Goal: Information Seeking & Learning: Learn about a topic

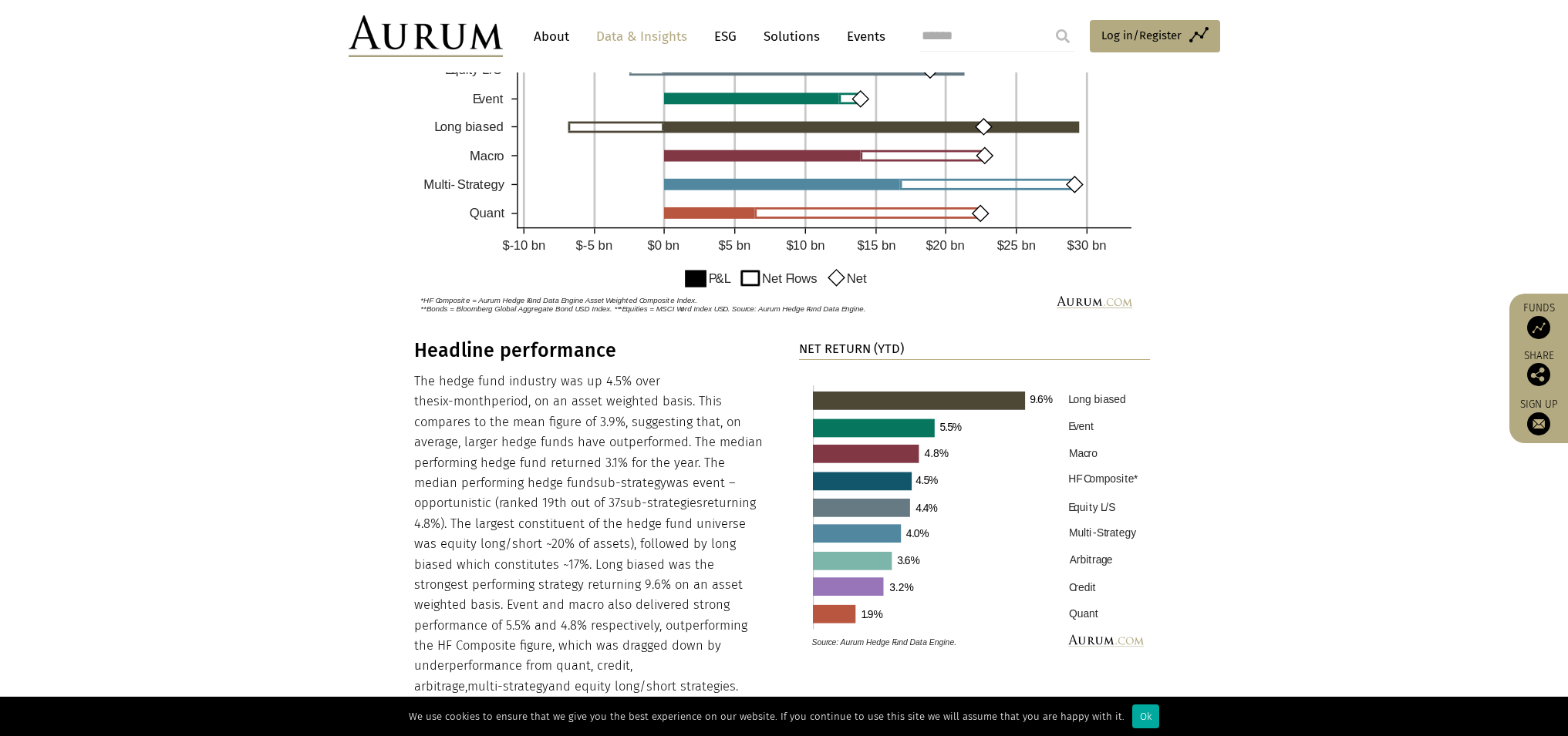
scroll to position [1067, 0]
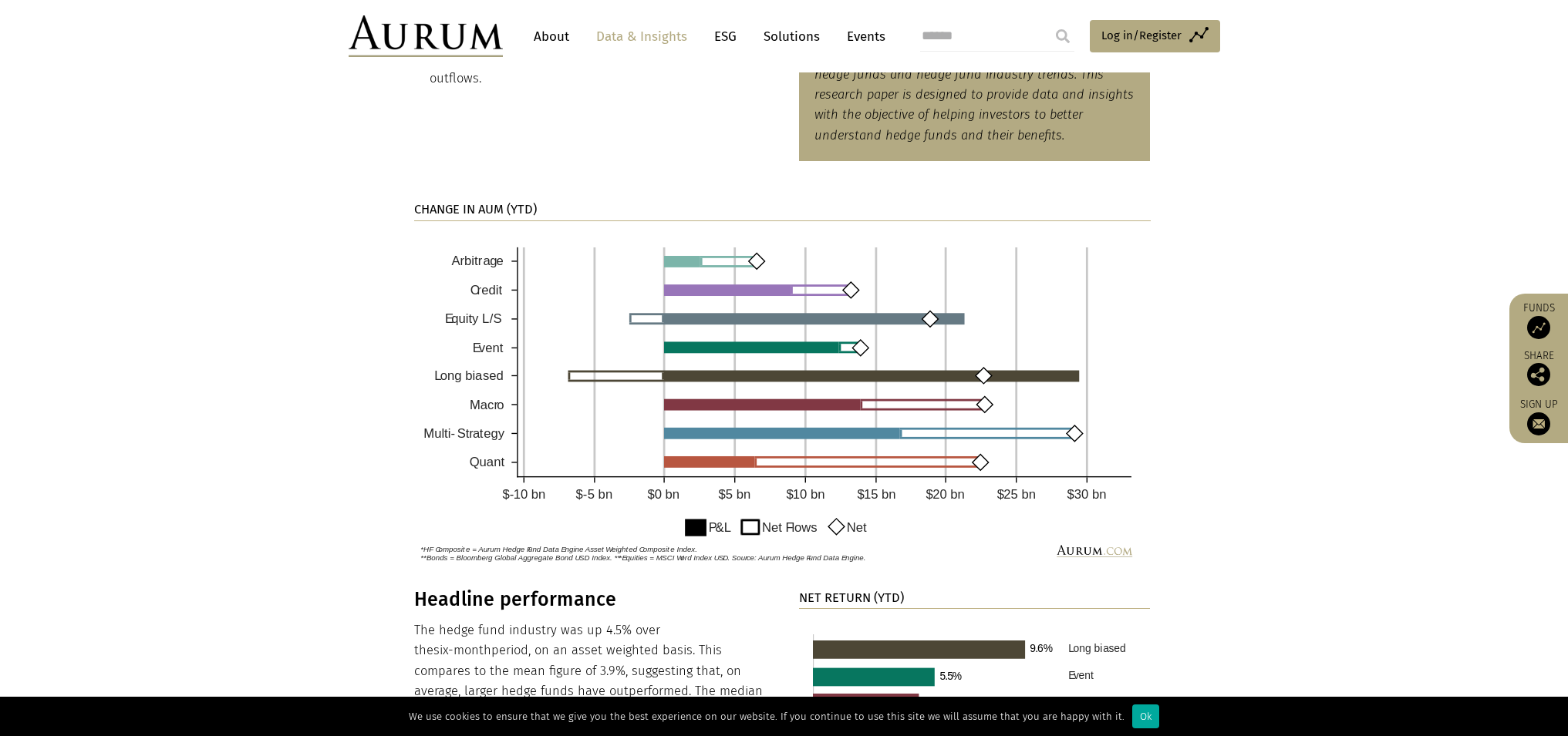
click at [560, 44] on link "About" at bounding box center [551, 37] width 51 height 29
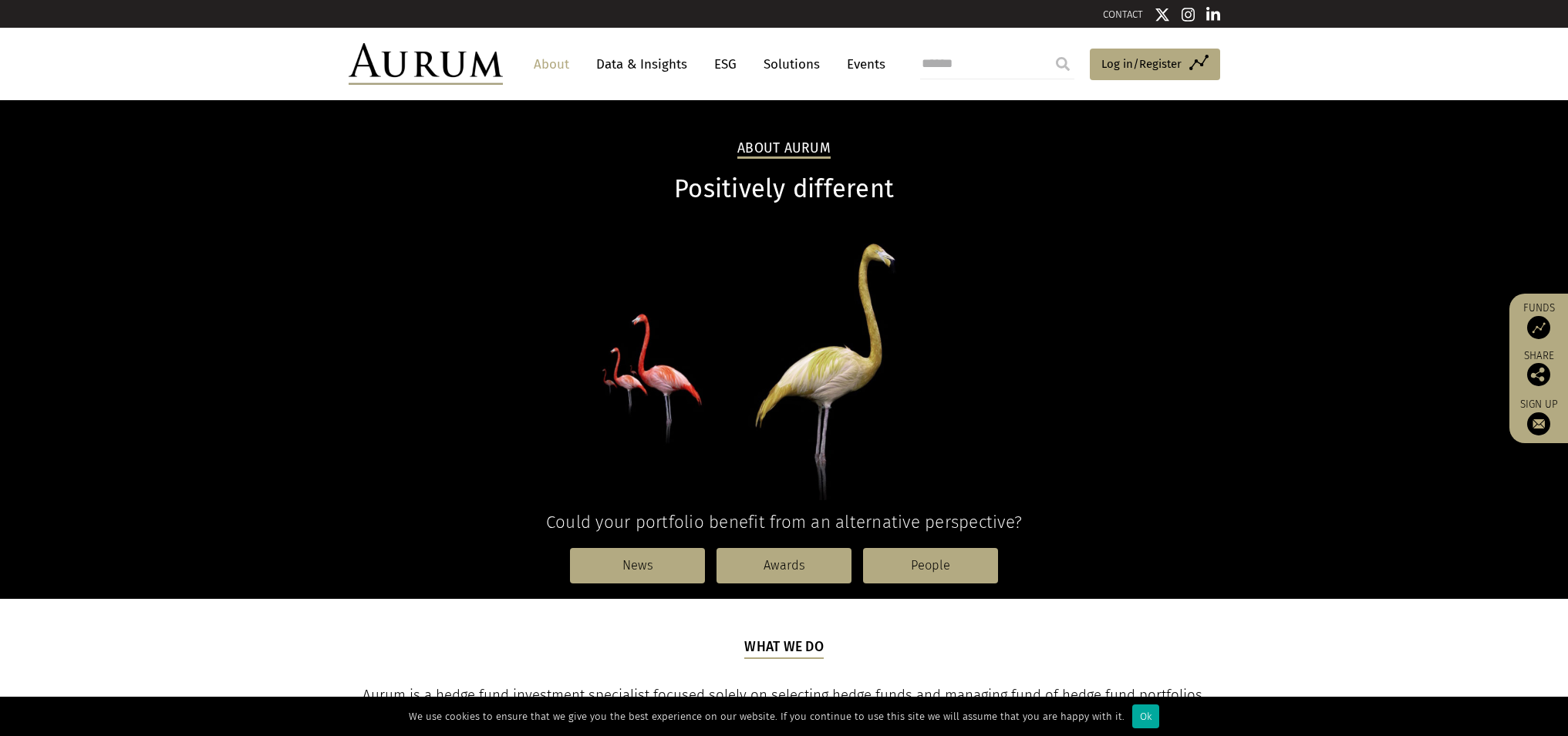
click at [599, 71] on link "Data & Insights" at bounding box center [642, 64] width 106 height 29
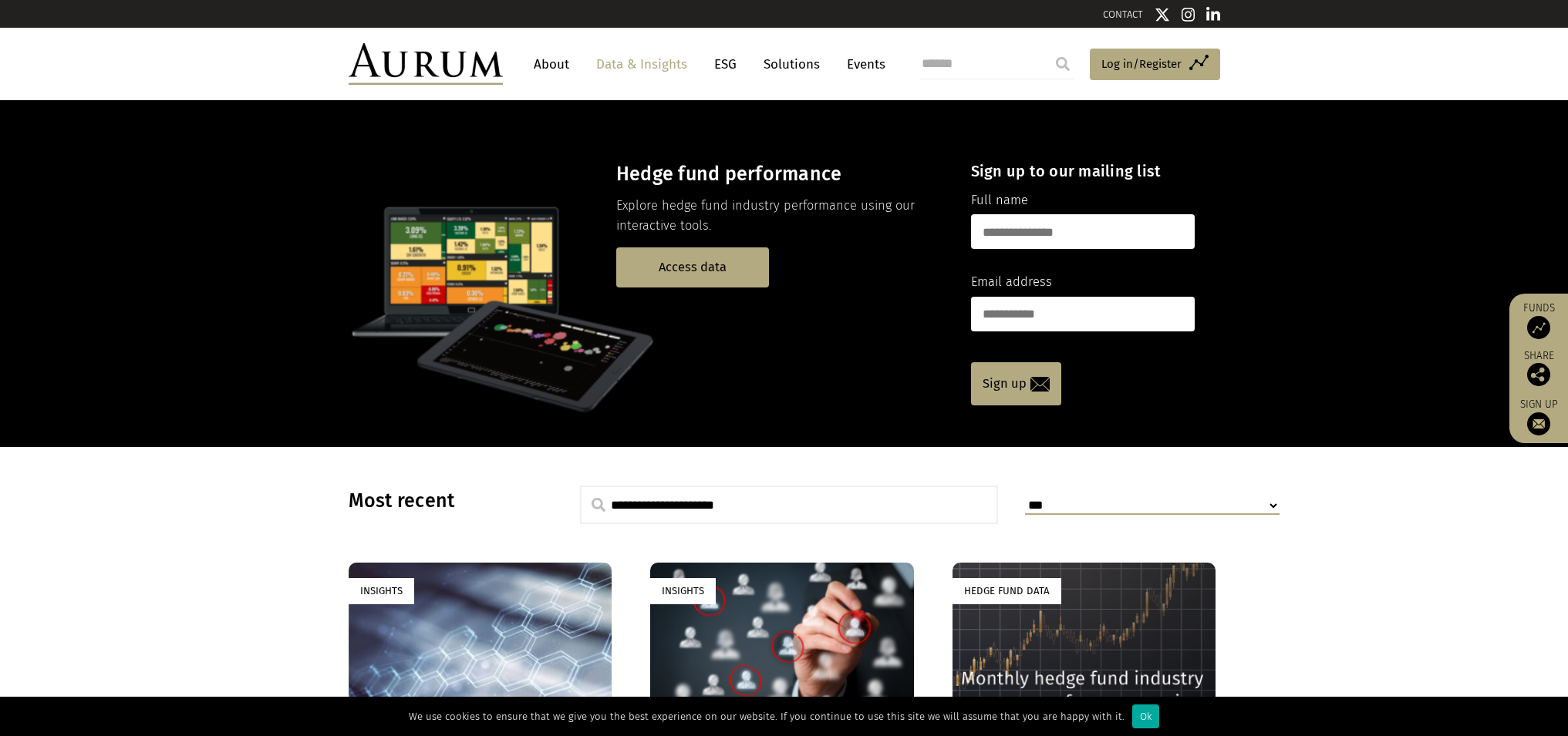
click at [738, 247] on div "Hedge fund performance Explore hedge fund industry performance using our intera…" at bounding box center [780, 225] width 328 height 125
click at [735, 263] on link "Access data" at bounding box center [692, 267] width 153 height 39
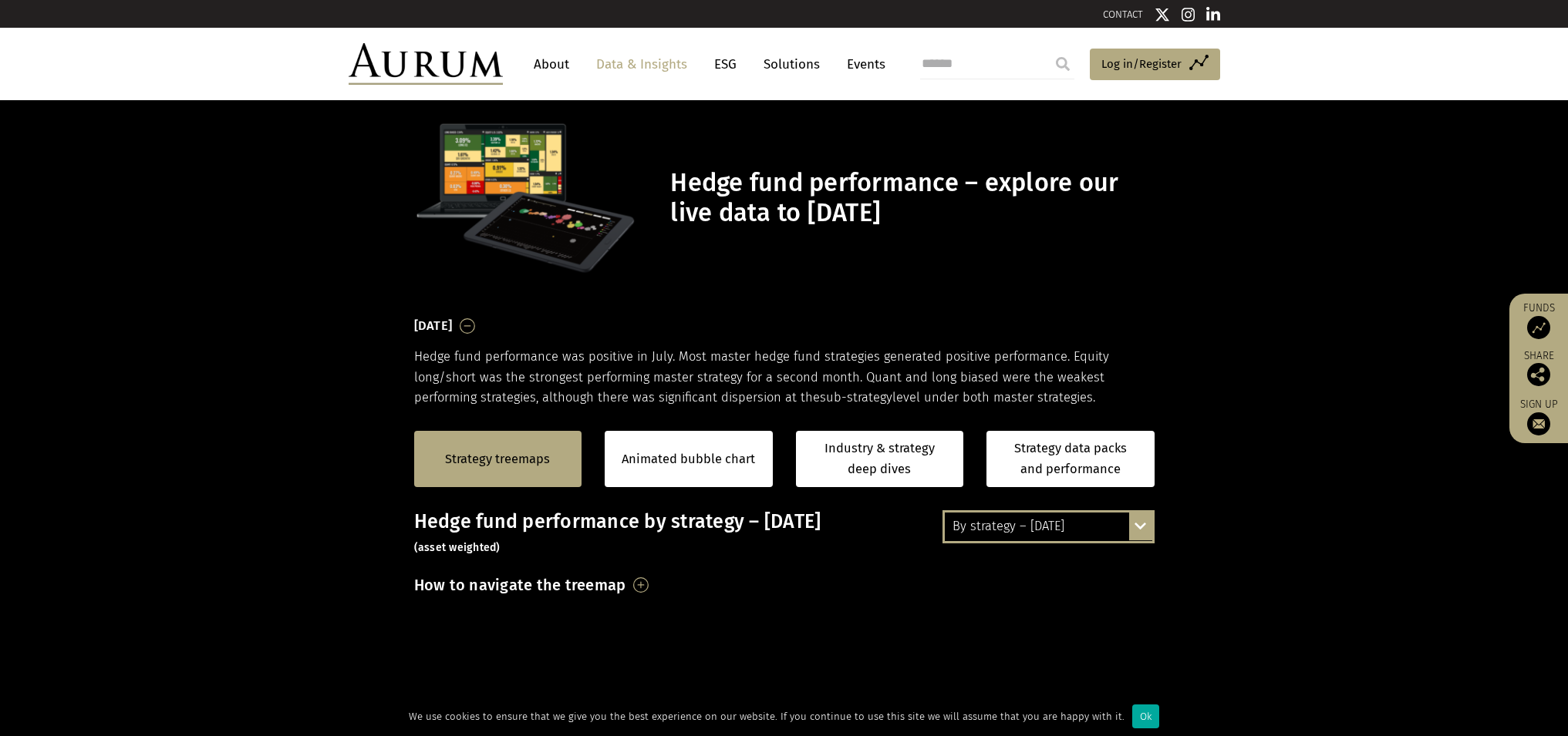
click at [713, 72] on link "ESG" at bounding box center [725, 64] width 38 height 29
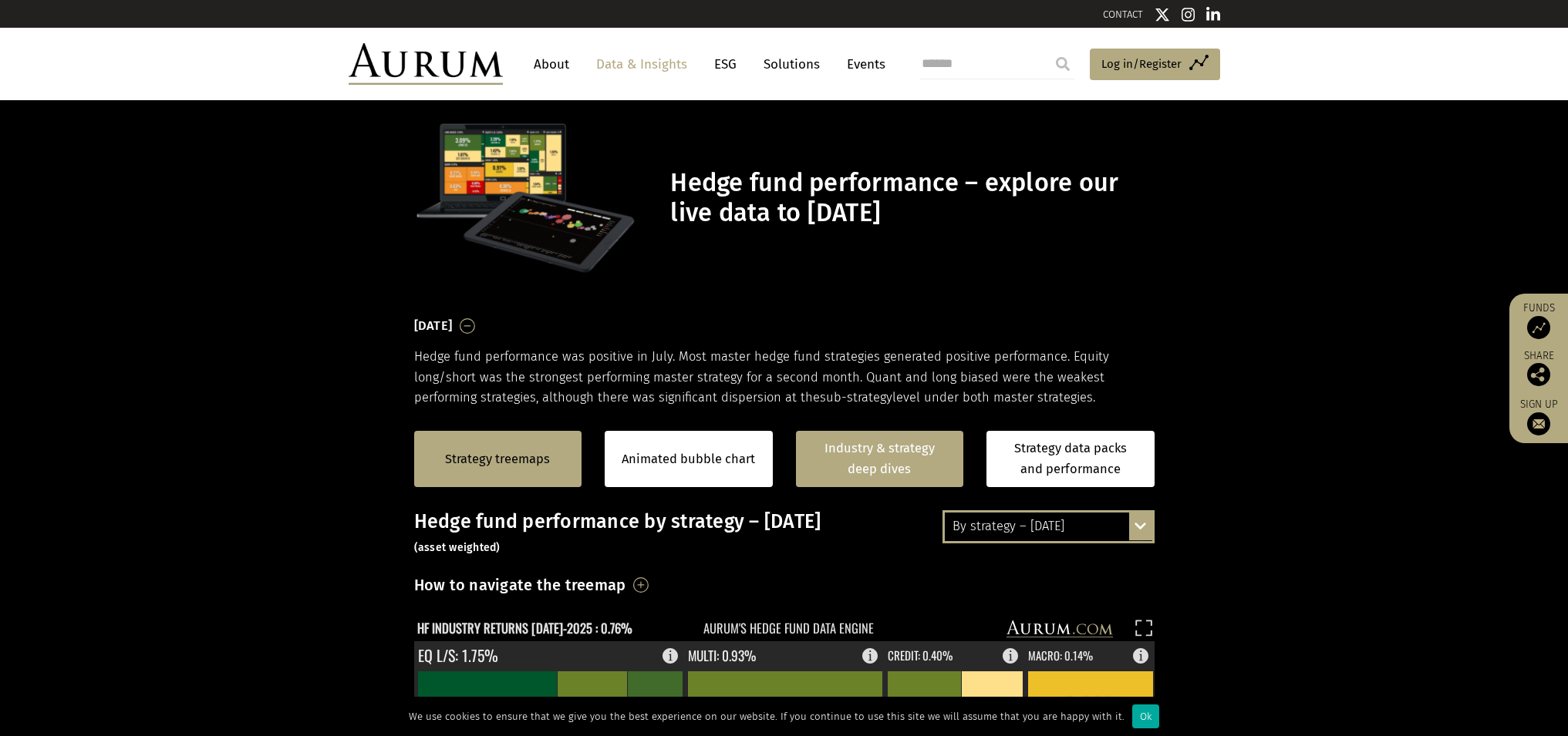
click at [880, 456] on link "Industry & strategy deep dives" at bounding box center [880, 459] width 168 height 57
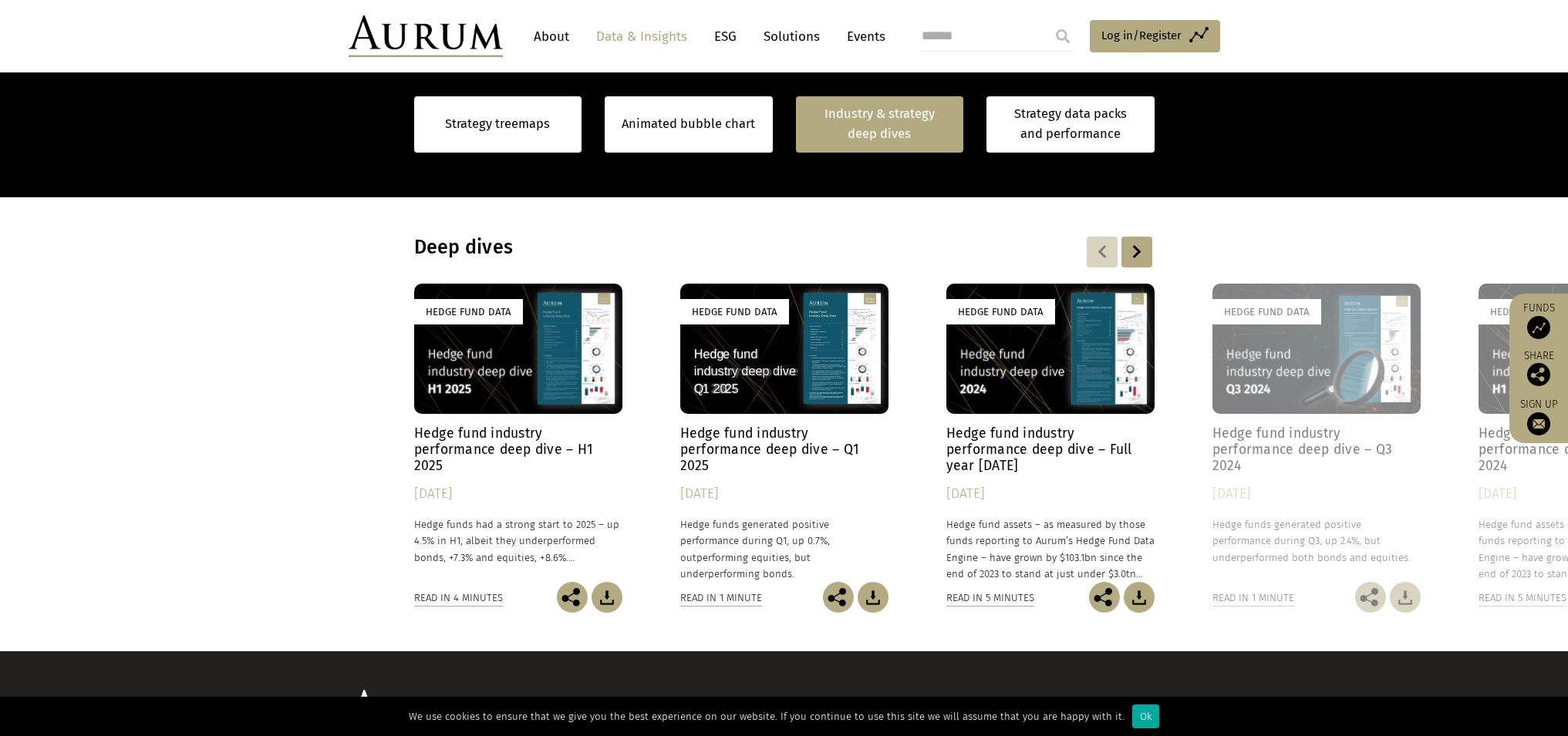
scroll to position [1197, 0]
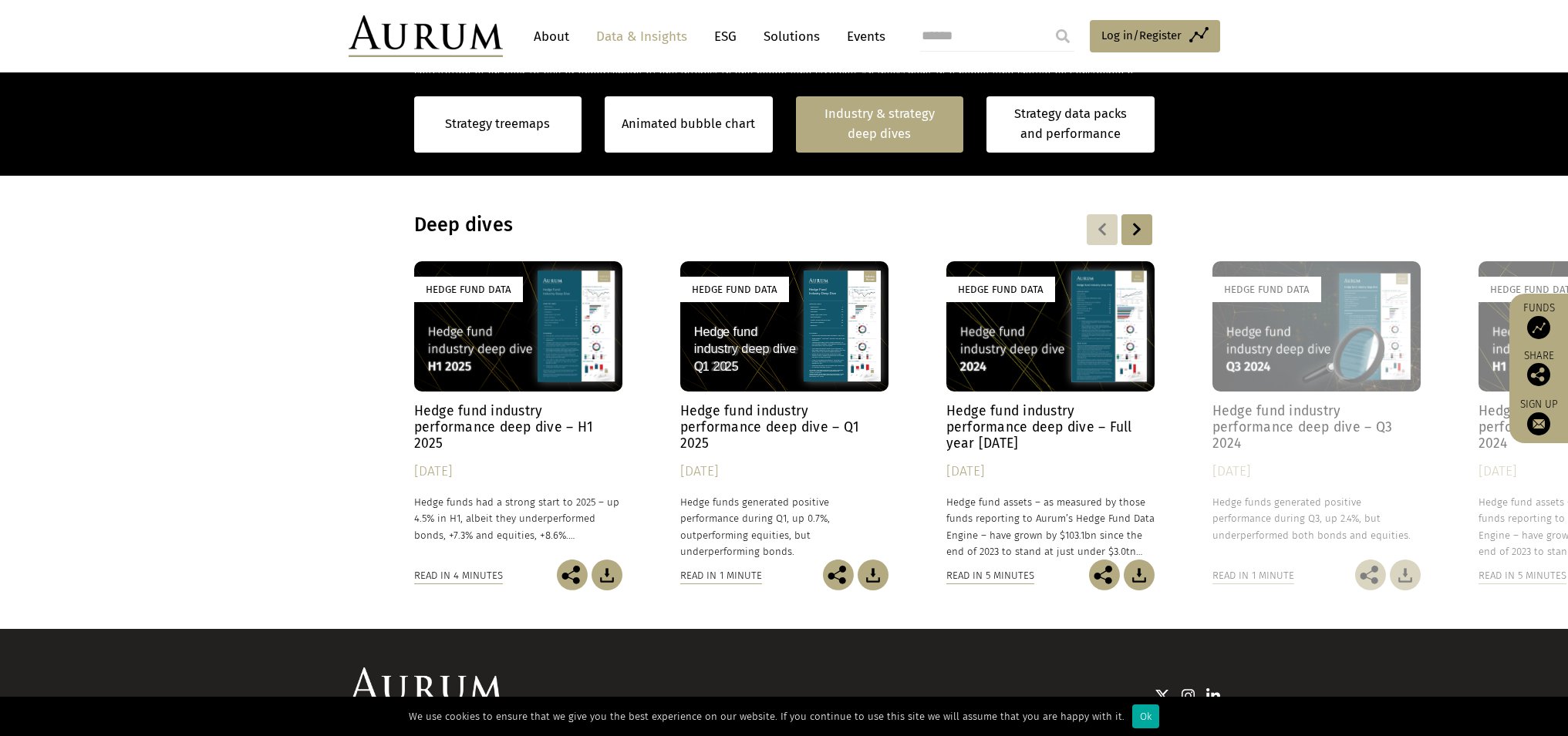
click at [488, 361] on div "Hedge Fund Data" at bounding box center [518, 326] width 209 height 130
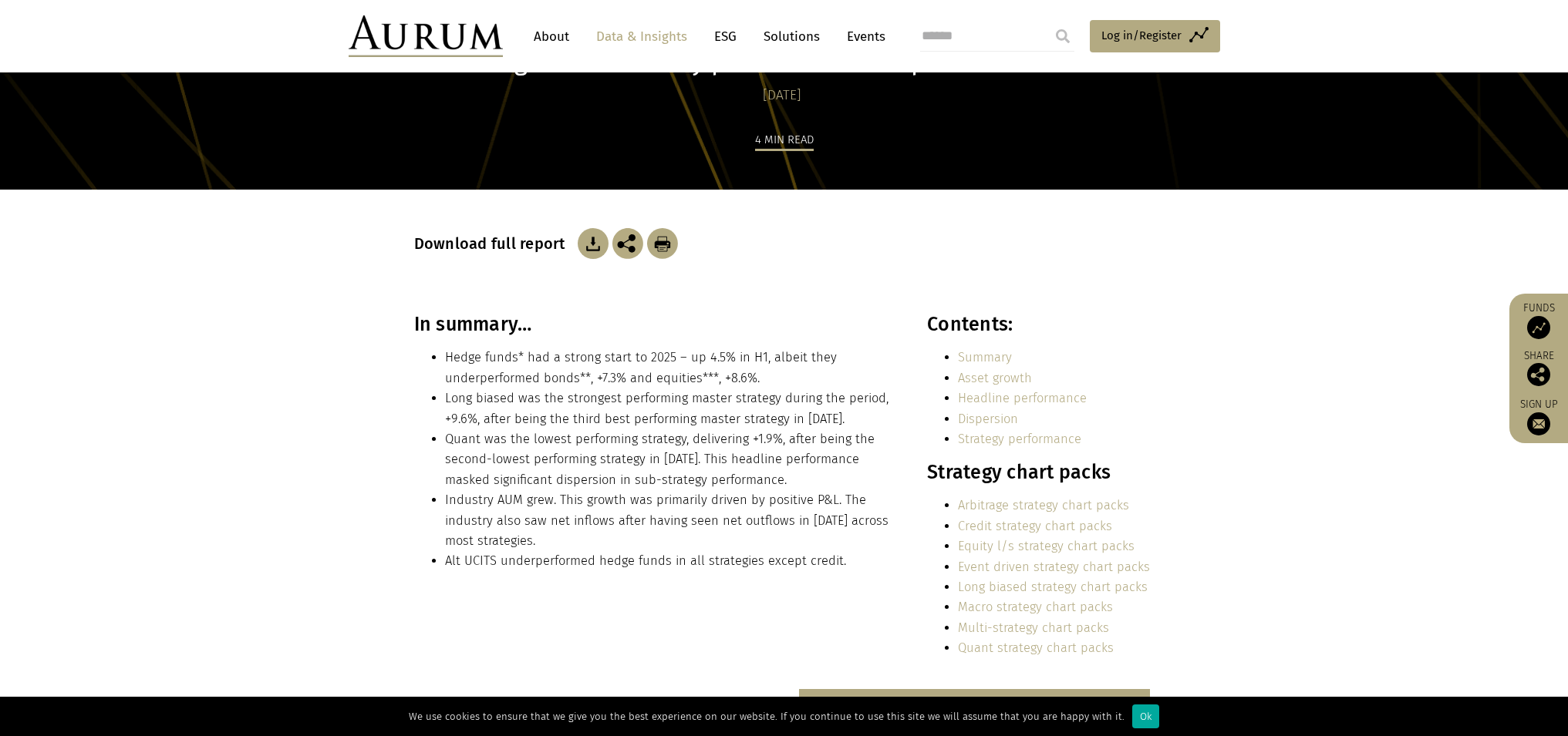
scroll to position [194, 0]
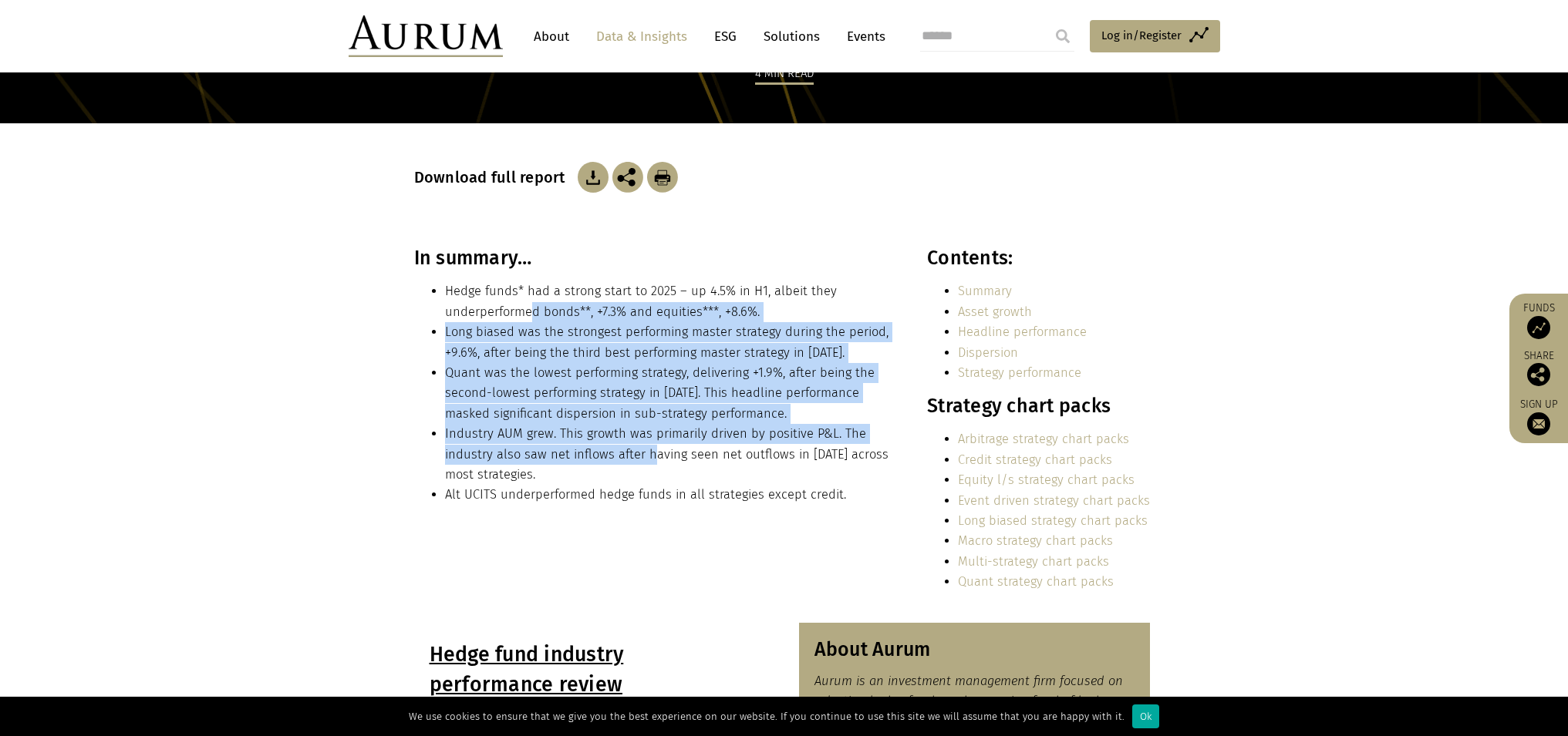
drag, startPoint x: 626, startPoint y: 418, endPoint x: 647, endPoint y: 446, distance: 35.0
click at [647, 446] on ul "Hedge funds* had a strong start to 2025 – up 4.5% in H1, albeit they underperfo…" at bounding box center [654, 393] width 480 height 223
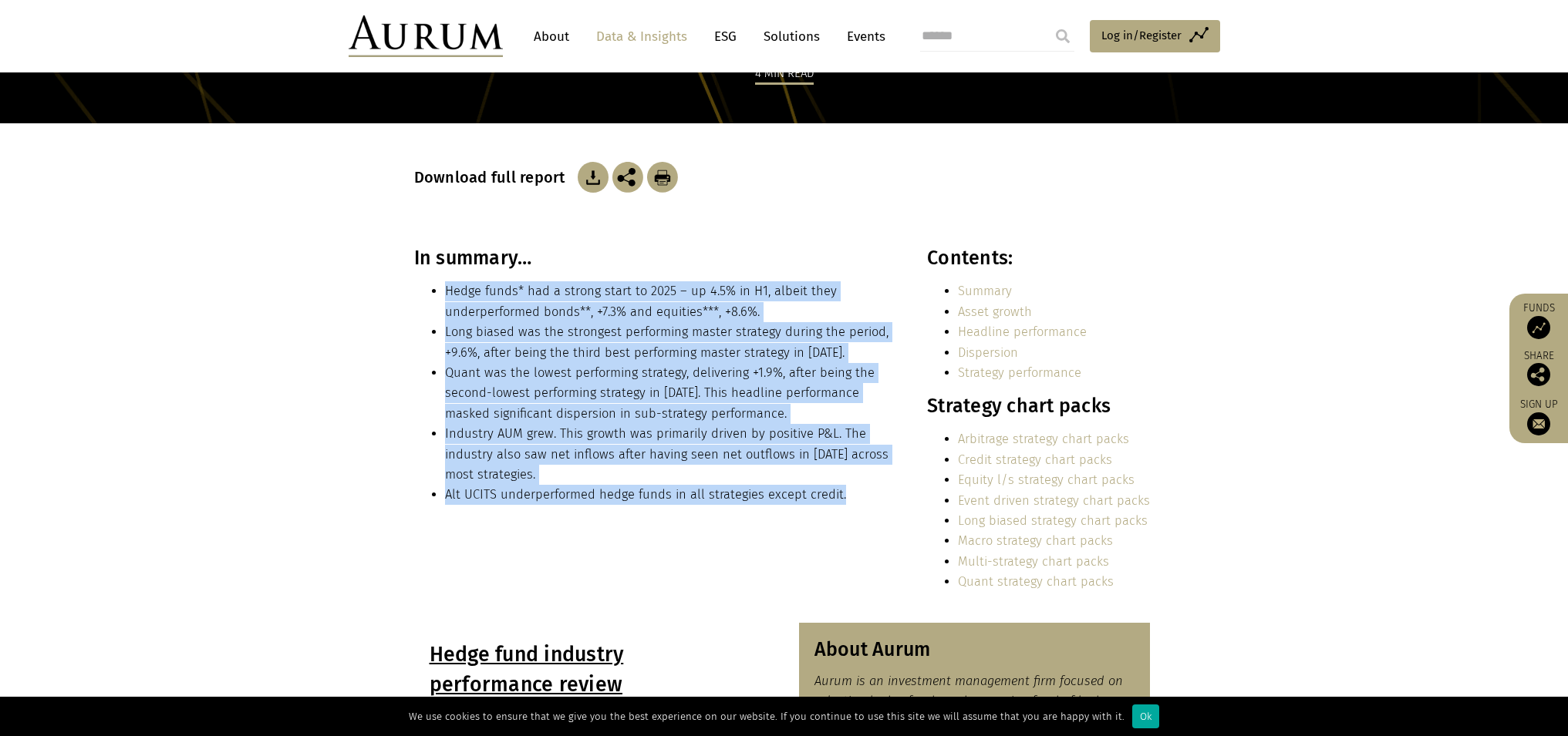
drag, startPoint x: 880, startPoint y: 500, endPoint x: 414, endPoint y: 290, distance: 511.1
click at [414, 290] on ul "Hedge funds* had a strong start to 2025 – up 4.5% in H1, albeit they underperfo…" at bounding box center [654, 393] width 480 height 223
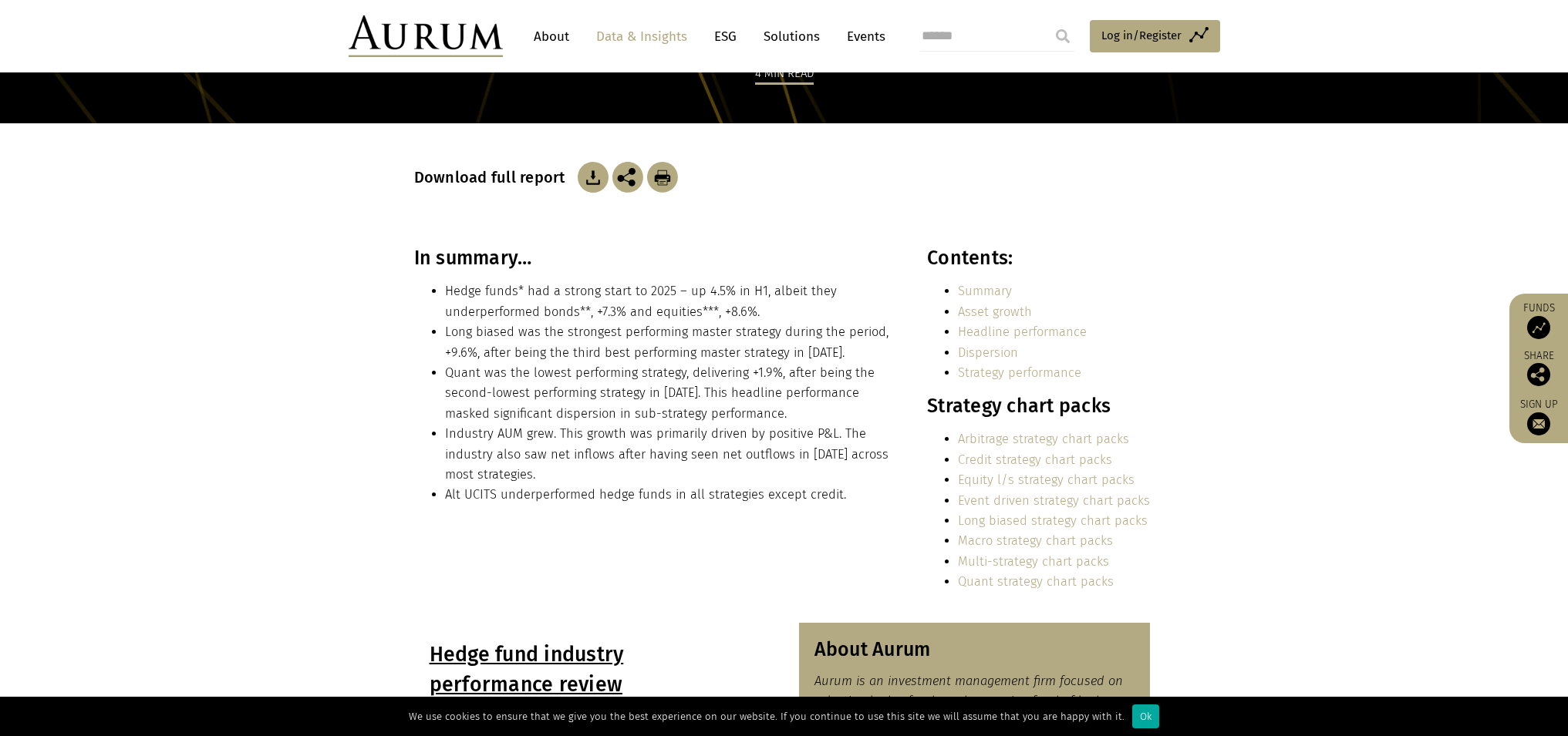
click at [407, 294] on div "In summary… Hedge funds* had a strong start to 2025 – up 4.5% in H1, albeit the…" at bounding box center [784, 425] width 771 height 357
